Goal: Complete application form

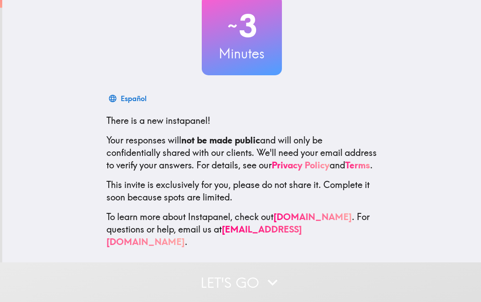
scroll to position [62, 0]
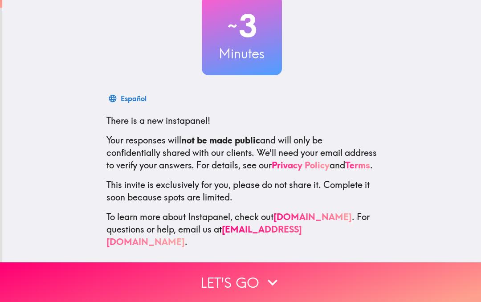
click at [238, 280] on button "Let's go" at bounding box center [240, 282] width 481 height 40
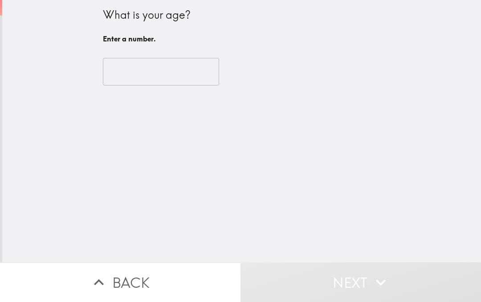
click at [155, 70] on input "number" at bounding box center [161, 72] width 116 height 28
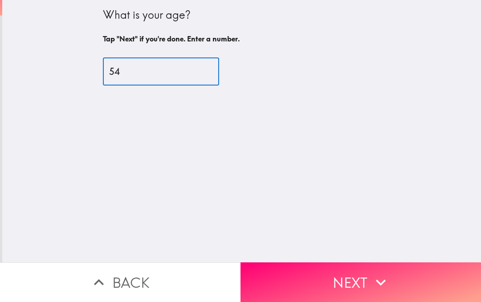
type input "54"
click at [356, 293] on button "Next" at bounding box center [360, 282] width 240 height 40
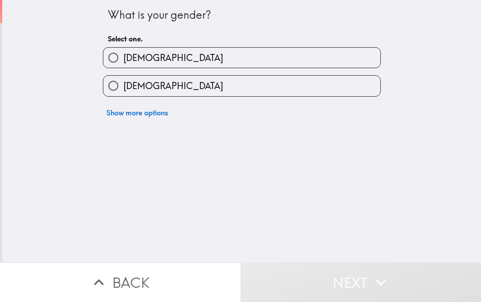
click at [322, 91] on label "[DEMOGRAPHIC_DATA]" at bounding box center [241, 86] width 277 height 20
click at [123, 91] on input "[DEMOGRAPHIC_DATA]" at bounding box center [113, 86] width 20 height 20
radio input "true"
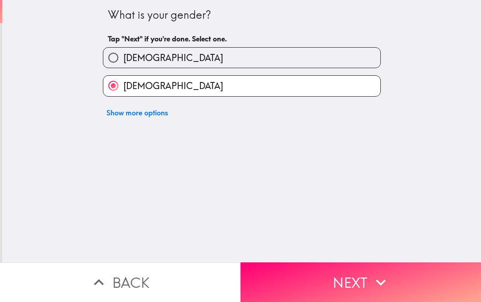
click at [371, 287] on icon "button" at bounding box center [381, 282] width 20 height 20
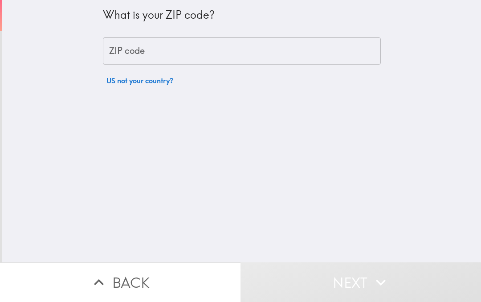
click at [295, 57] on input "ZIP code" at bounding box center [242, 51] width 278 height 28
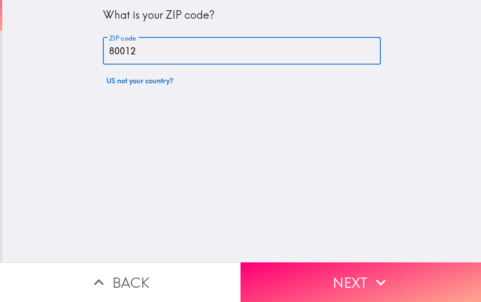
type input "80012"
click at [323, 281] on button "Next" at bounding box center [360, 282] width 240 height 40
